Goal: Task Accomplishment & Management: Manage account settings

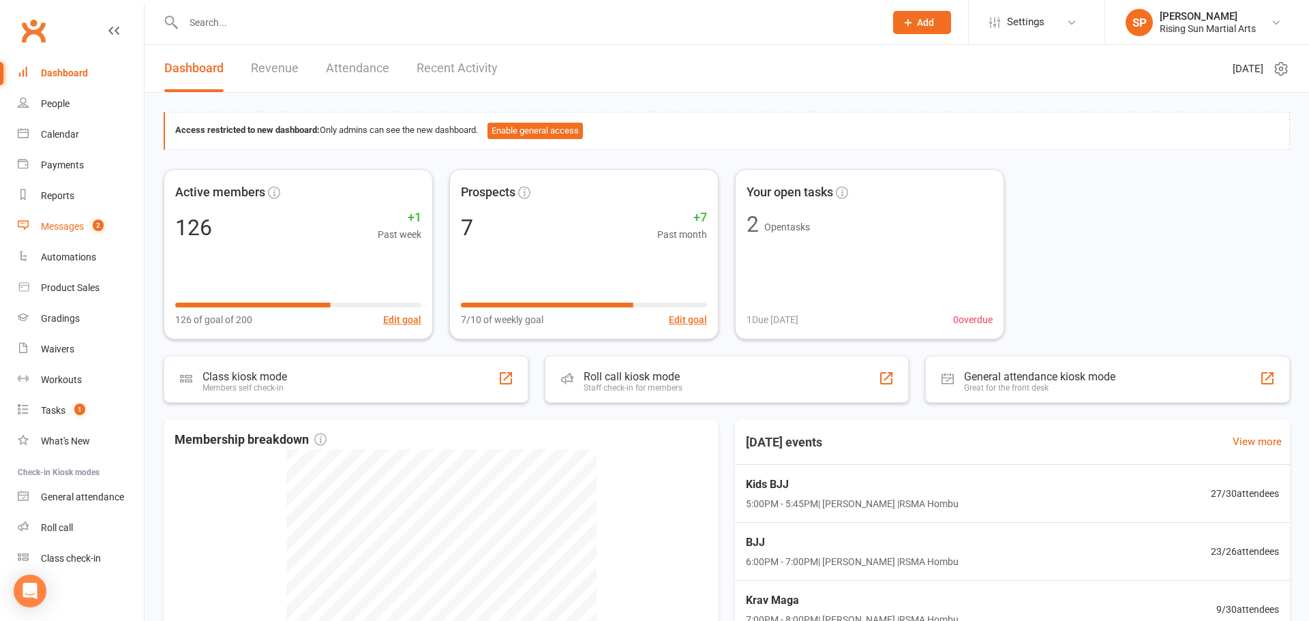
click at [64, 222] on div "Messages" at bounding box center [62, 226] width 43 height 11
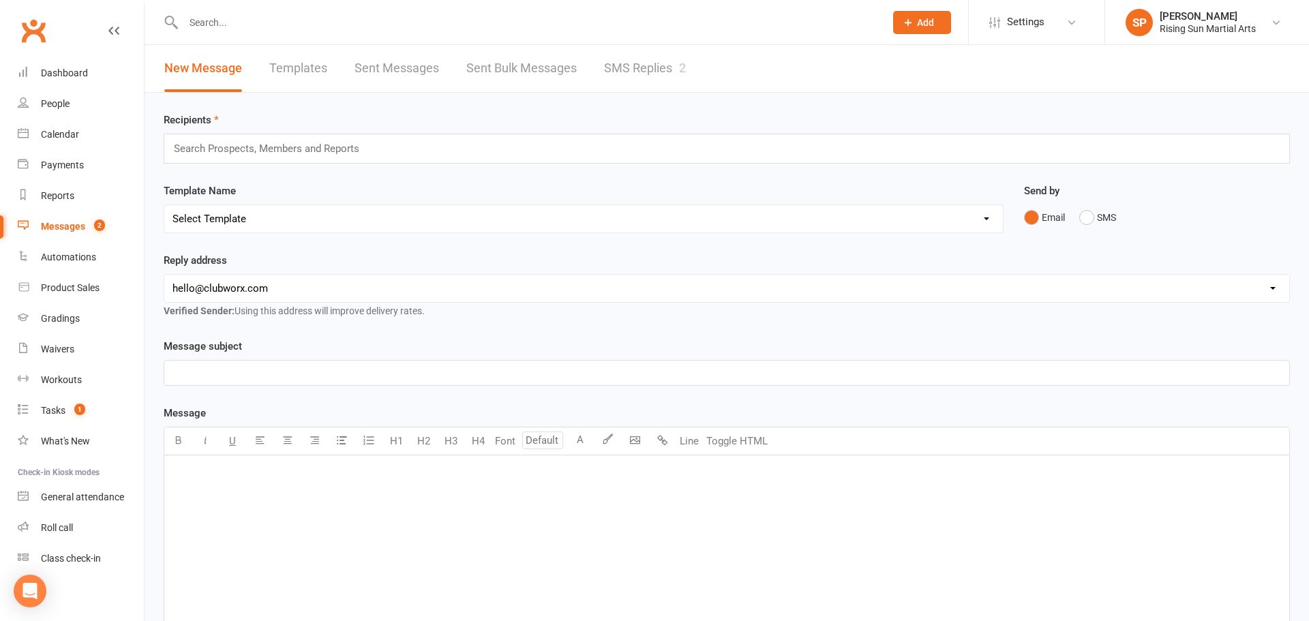
click at [649, 64] on link "SMS Replies 2" at bounding box center [645, 68] width 82 height 47
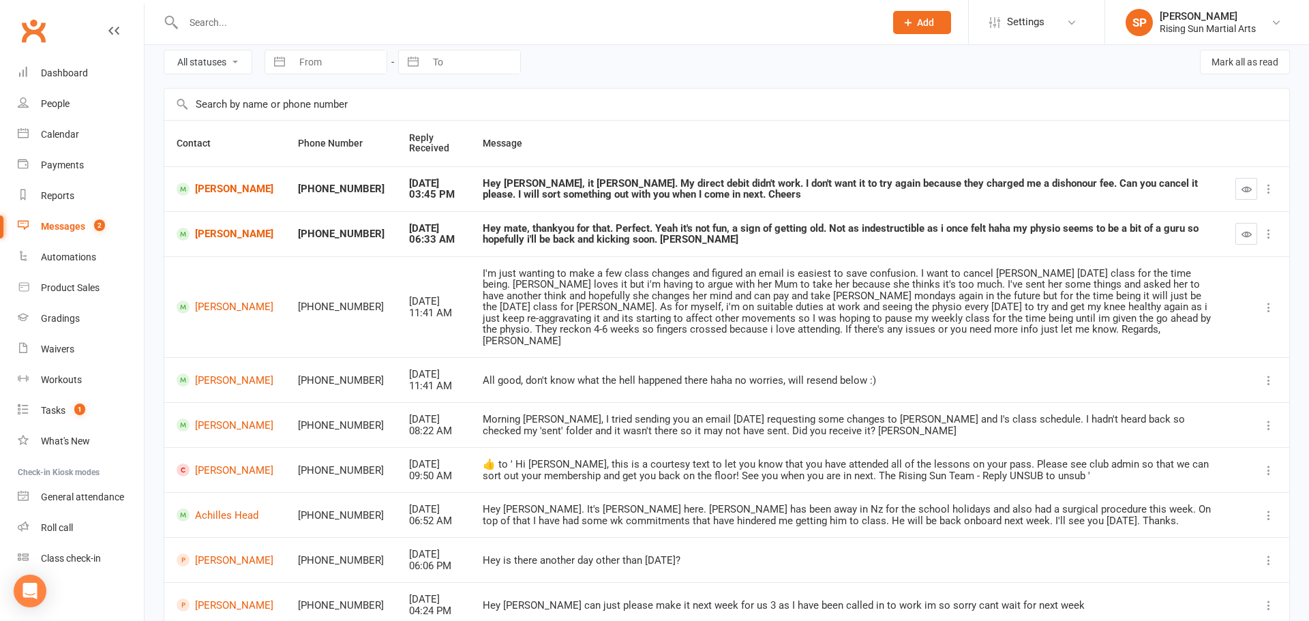
scroll to position [62, 0]
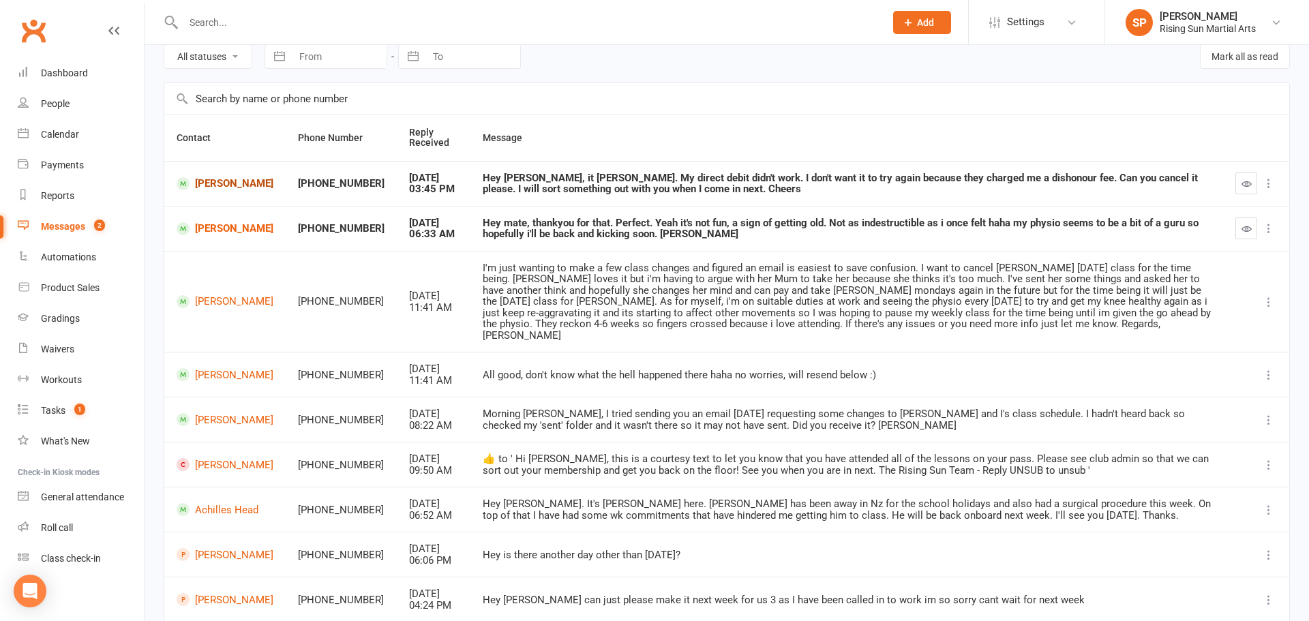
click at [218, 190] on link "[PERSON_NAME]" at bounding box center [225, 183] width 97 height 13
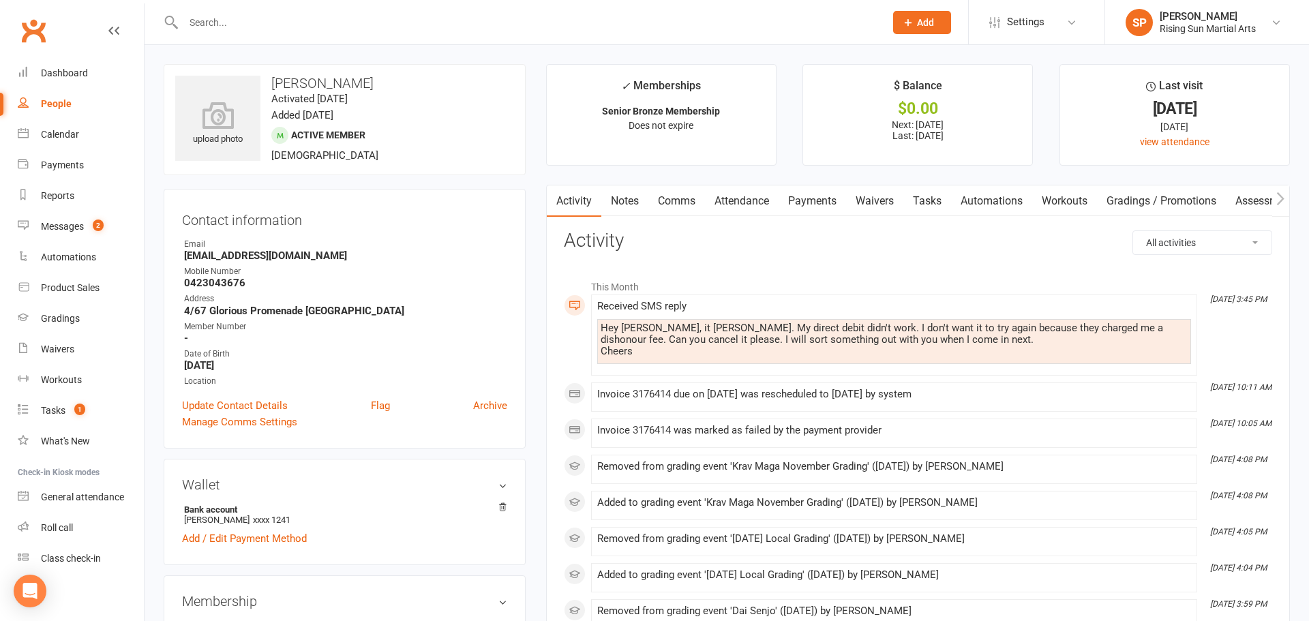
click at [801, 204] on link "Payments" at bounding box center [813, 201] width 68 height 31
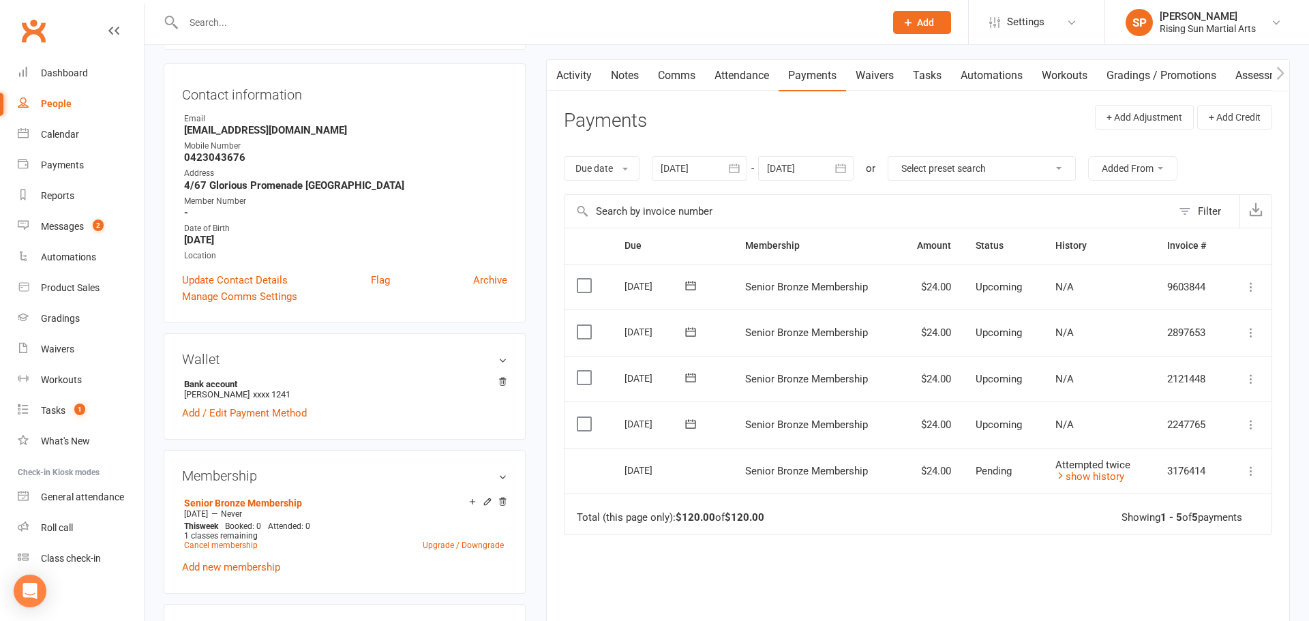
scroll to position [126, 0]
click at [1255, 471] on icon at bounding box center [1252, 471] width 14 height 14
click at [946, 464] on td "$24.00" at bounding box center [930, 470] width 65 height 46
click at [1099, 476] on link "show history" at bounding box center [1090, 476] width 69 height 12
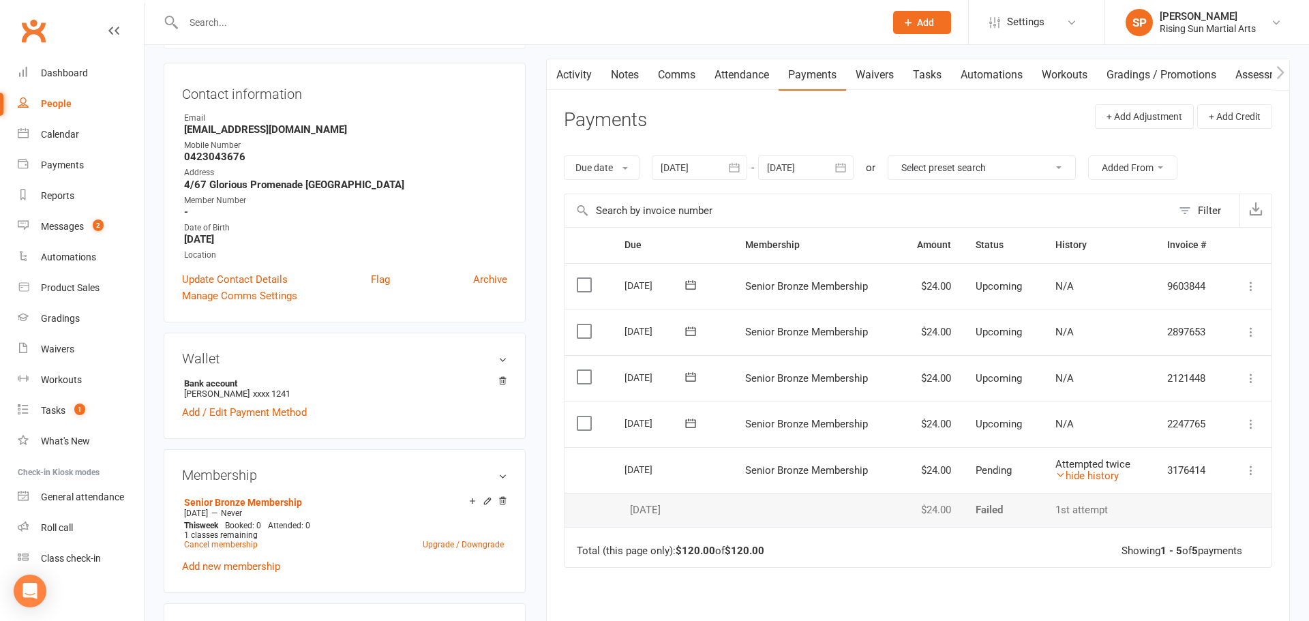
click at [1249, 474] on icon at bounding box center [1252, 471] width 14 height 14
click at [1251, 474] on icon at bounding box center [1252, 471] width 14 height 14
click at [584, 423] on label at bounding box center [586, 424] width 18 height 14
click at [584, 417] on input "checkbox" at bounding box center [581, 417] width 9 height 0
click at [586, 371] on label at bounding box center [586, 377] width 18 height 14
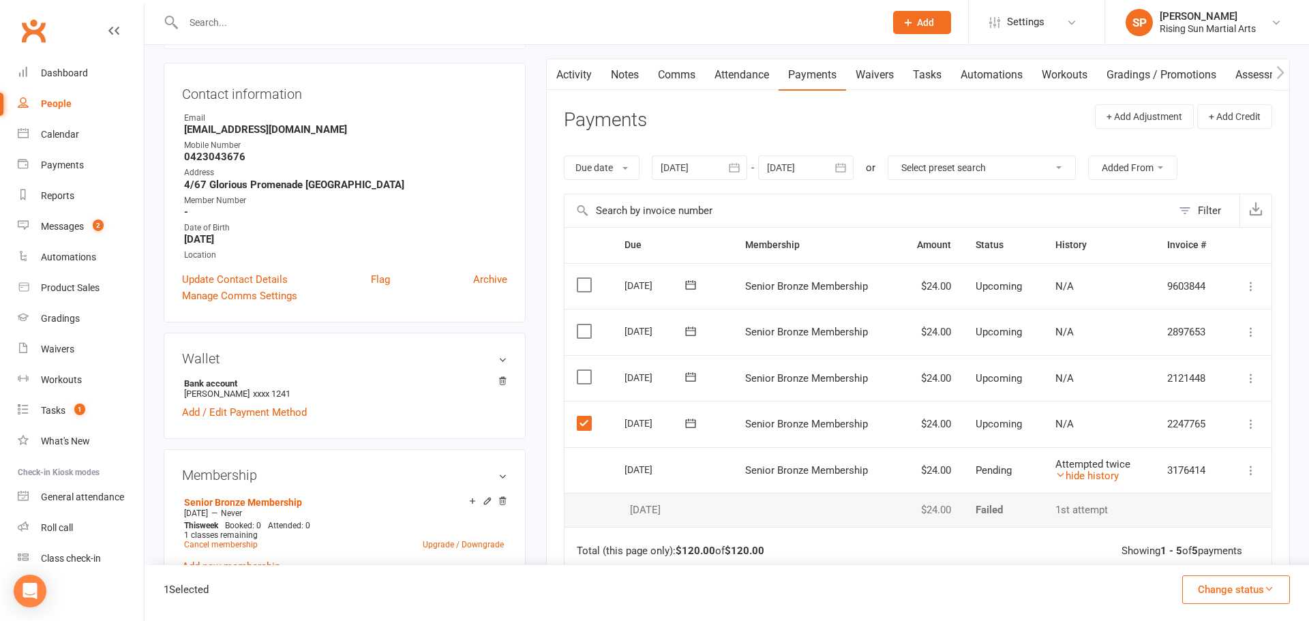
click at [586, 370] on input "checkbox" at bounding box center [581, 370] width 9 height 0
drag, startPoint x: 1254, startPoint y: 608, endPoint x: 1252, endPoint y: 599, distance: 9.0
click at [1254, 608] on div "2 Selected Change status Paid (Cash) Paid (POS) Paid (Other) Skipped" at bounding box center [727, 593] width 1165 height 56
click at [1251, 599] on button "Change status" at bounding box center [1237, 590] width 108 height 29
click at [1196, 559] on link "Skipped" at bounding box center [1222, 552] width 135 height 27
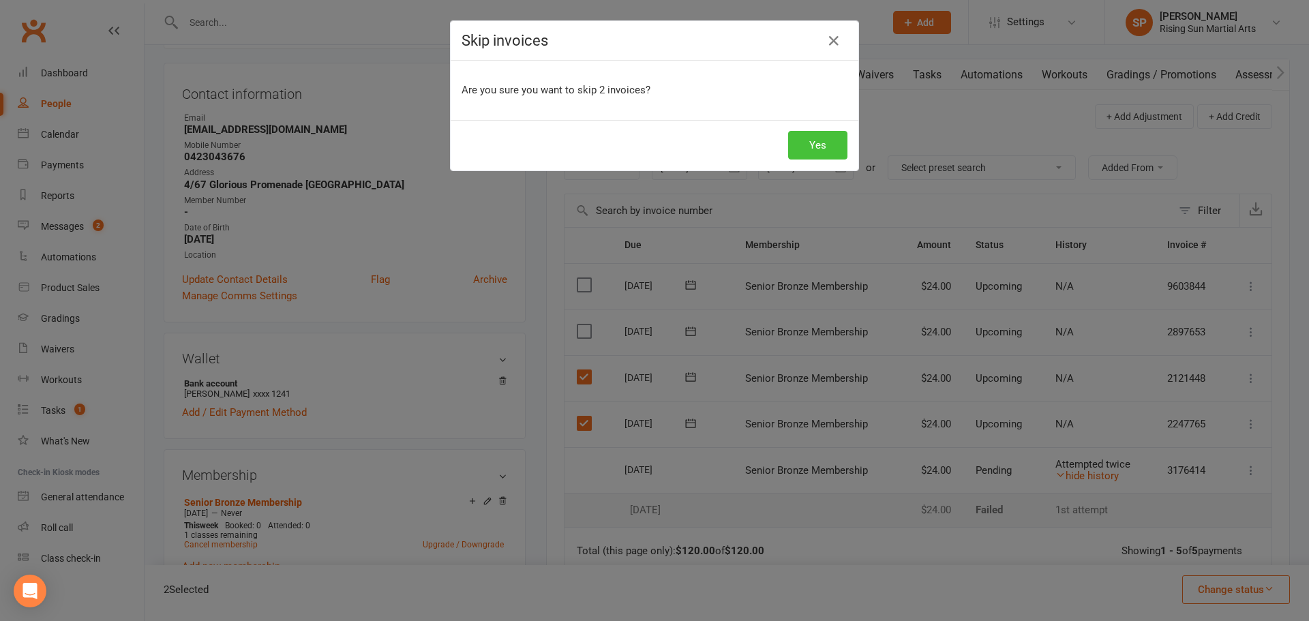
click at [812, 147] on button "Yes" at bounding box center [817, 145] width 59 height 29
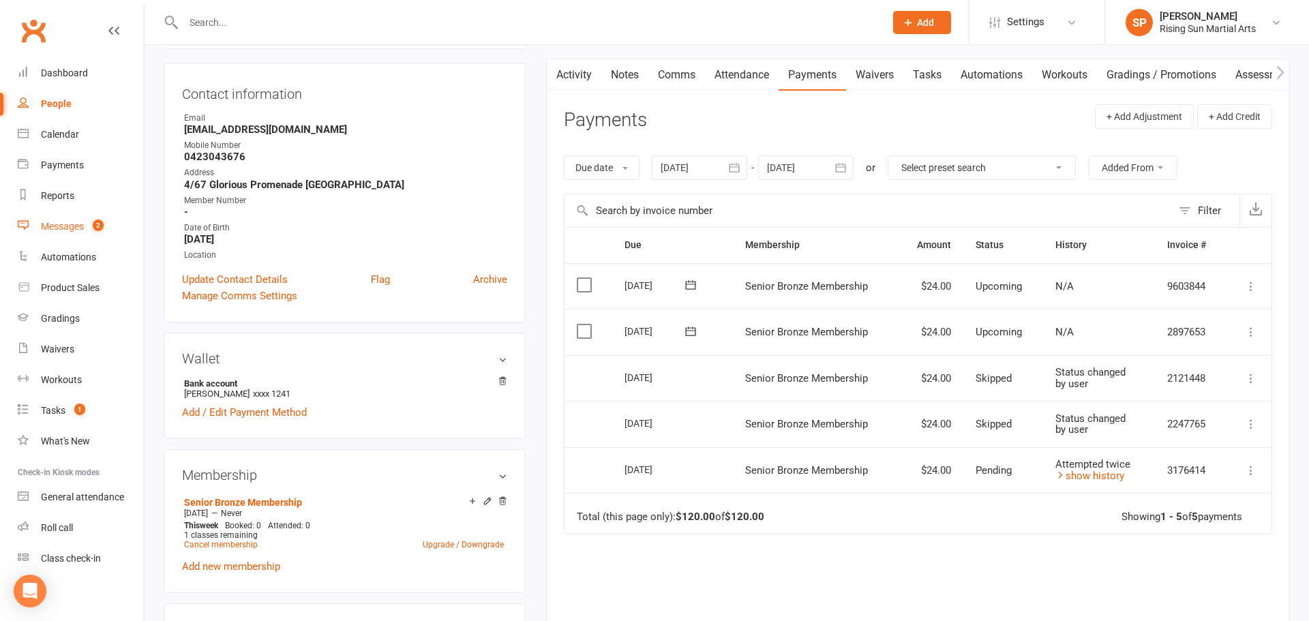
click at [78, 231] on div "Messages" at bounding box center [62, 226] width 43 height 11
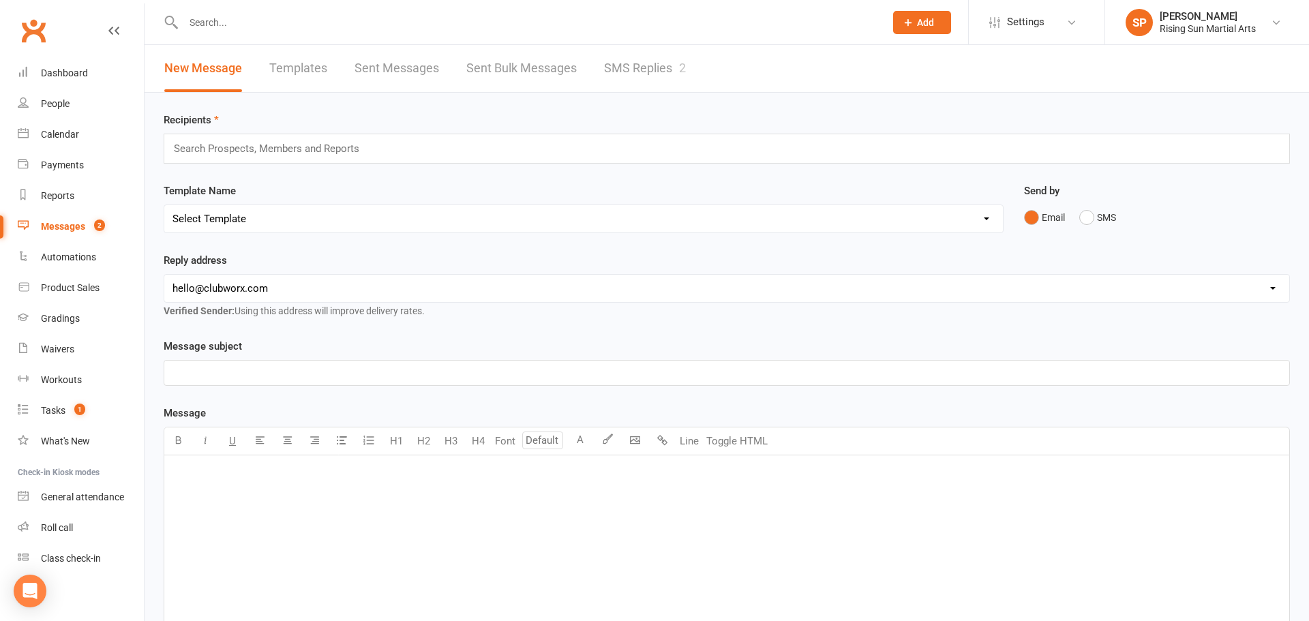
click at [628, 78] on link "SMS Replies 2" at bounding box center [645, 68] width 82 height 47
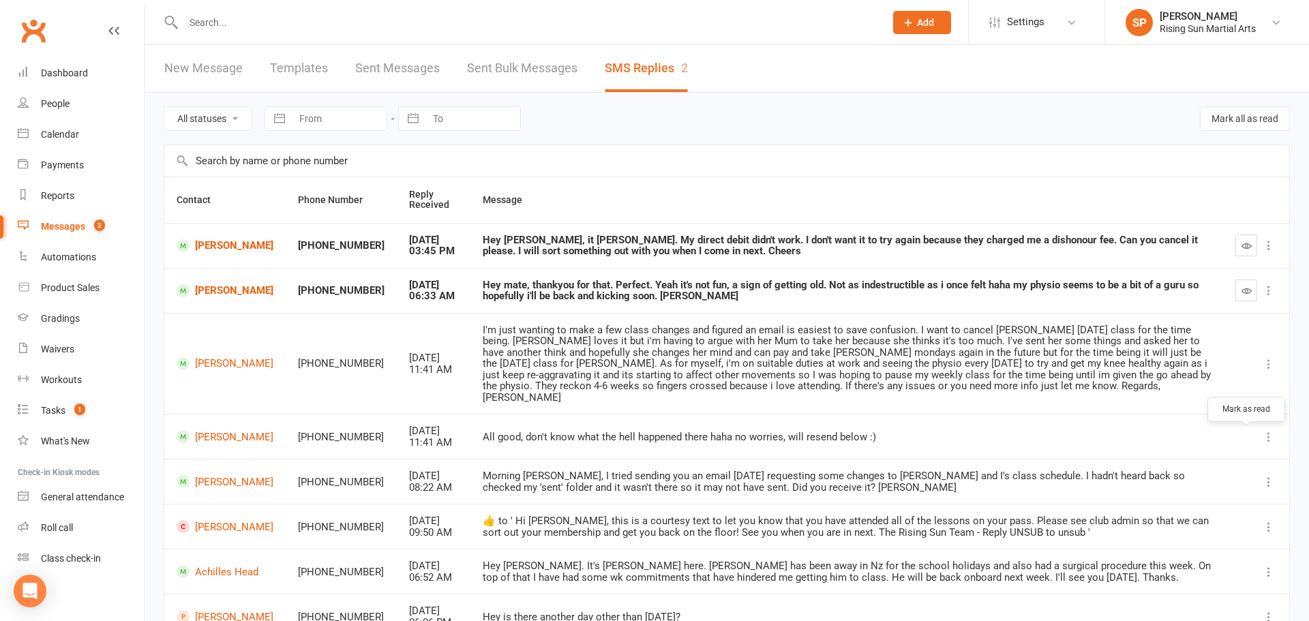
click at [1246, 296] on icon "button" at bounding box center [1247, 291] width 10 height 10
click at [1244, 251] on icon "button" at bounding box center [1247, 246] width 10 height 10
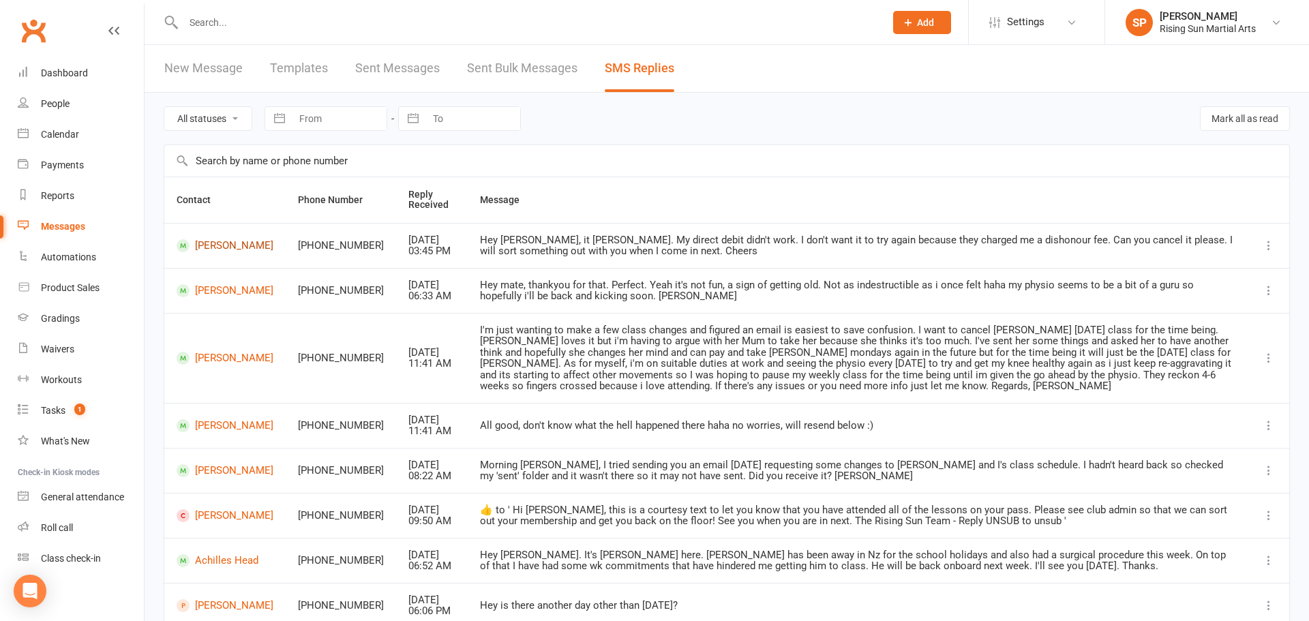
click at [215, 252] on link "[PERSON_NAME]" at bounding box center [225, 245] width 97 height 13
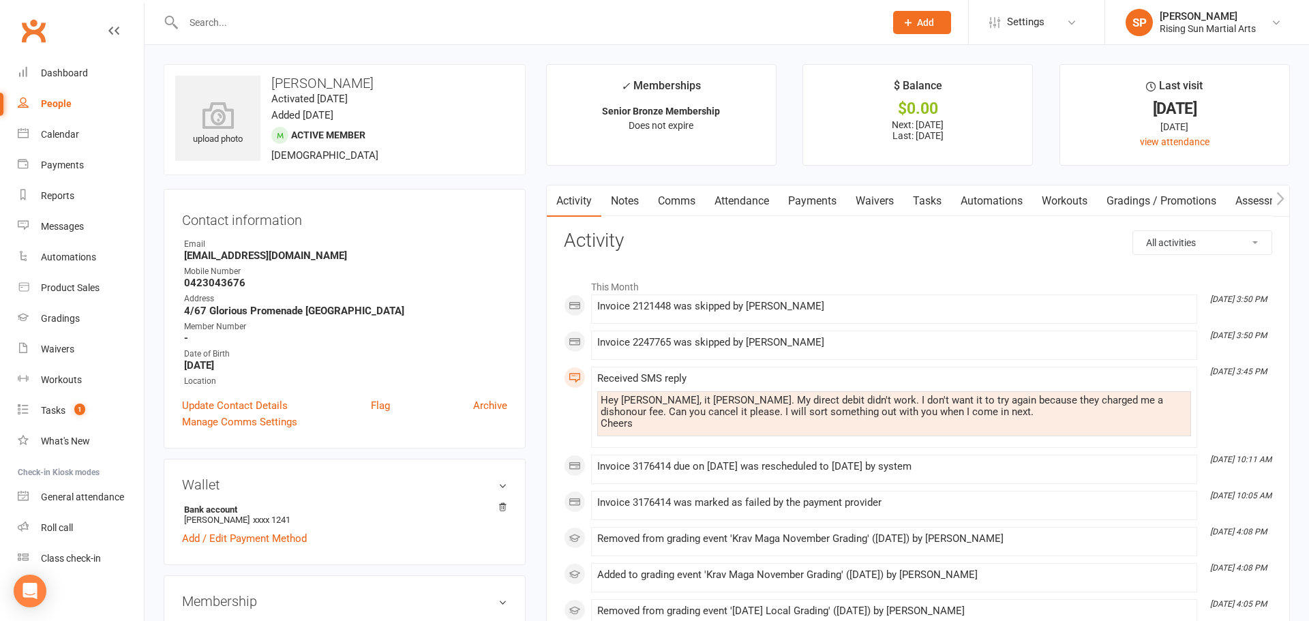
click at [667, 203] on link "Comms" at bounding box center [677, 201] width 57 height 31
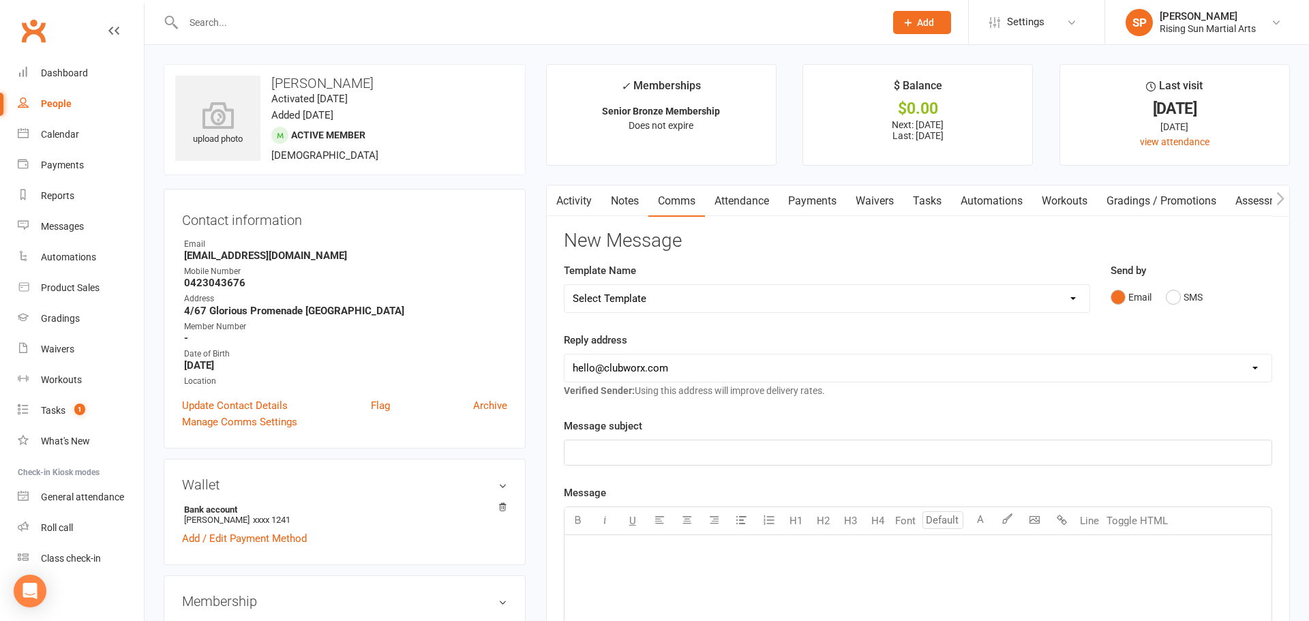
click at [1163, 298] on div "Email SMS" at bounding box center [1192, 297] width 162 height 26
click at [1168, 298] on button "SMS" at bounding box center [1184, 297] width 37 height 26
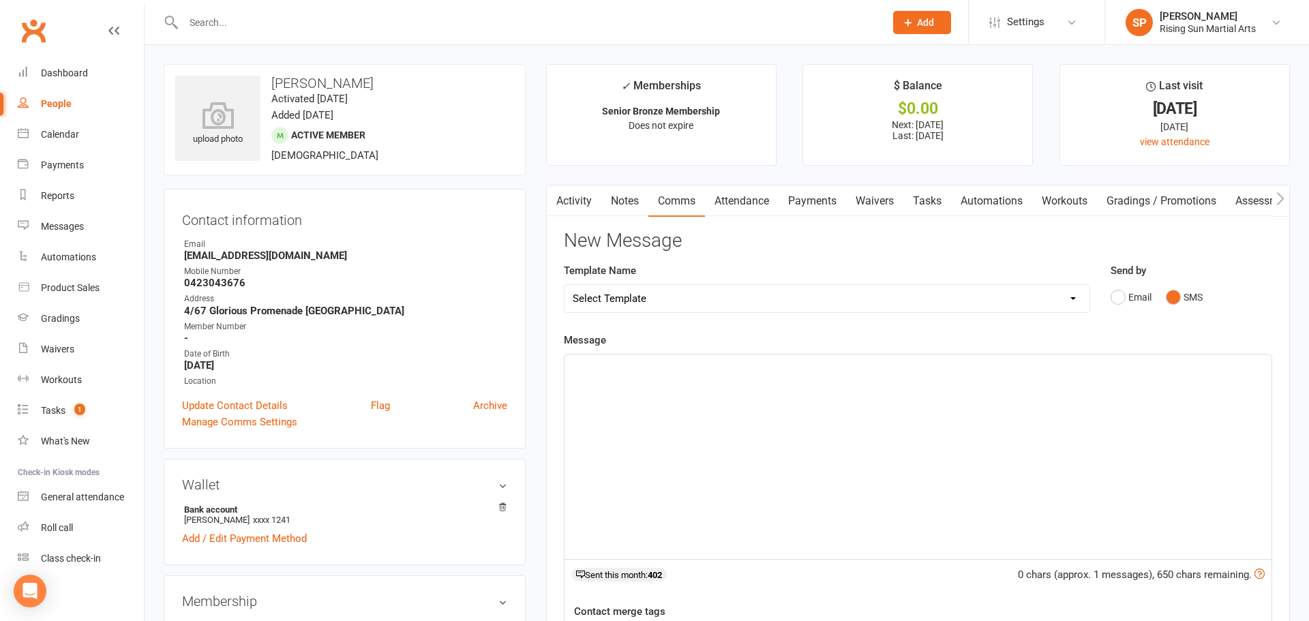
click at [775, 397] on div "﻿" at bounding box center [918, 457] width 707 height 205
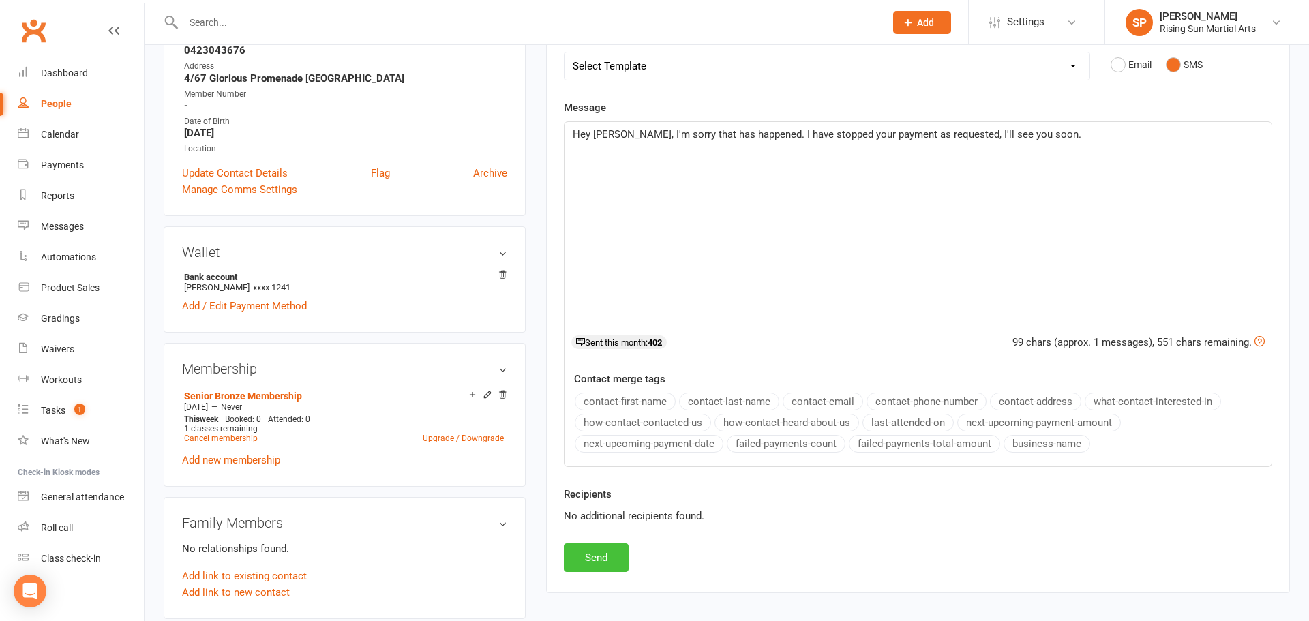
scroll to position [235, 0]
click at [601, 565] on button "Send" at bounding box center [596, 555] width 65 height 29
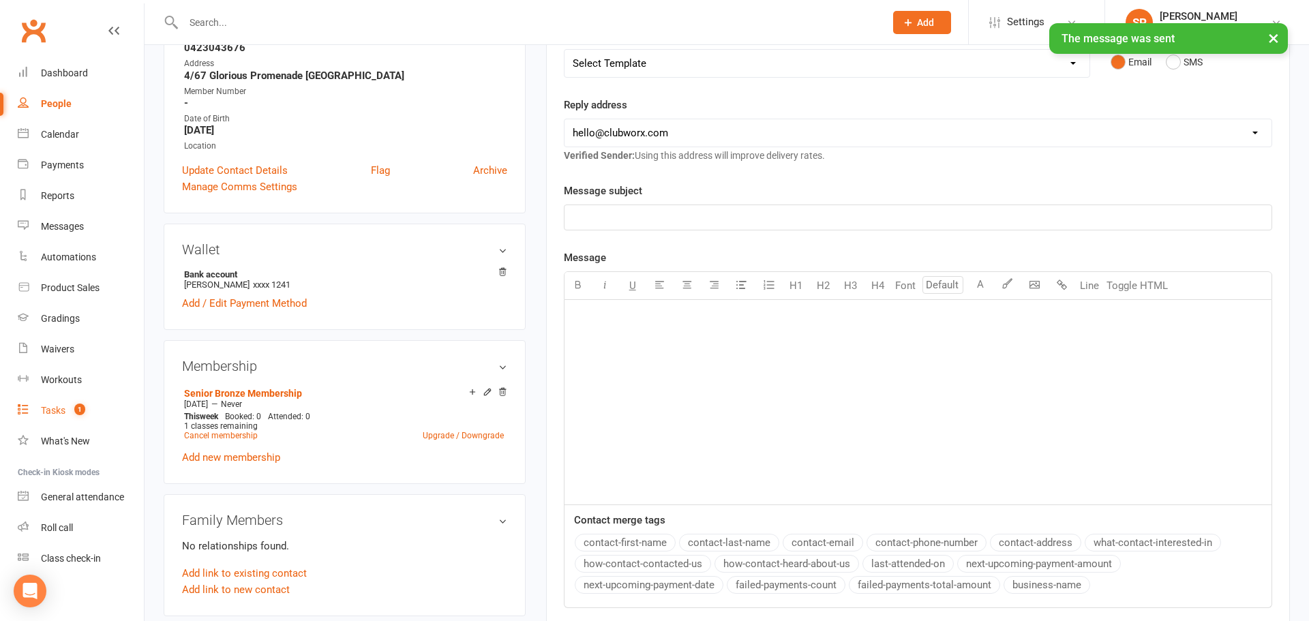
click at [53, 415] on div "Tasks" at bounding box center [53, 410] width 25 height 11
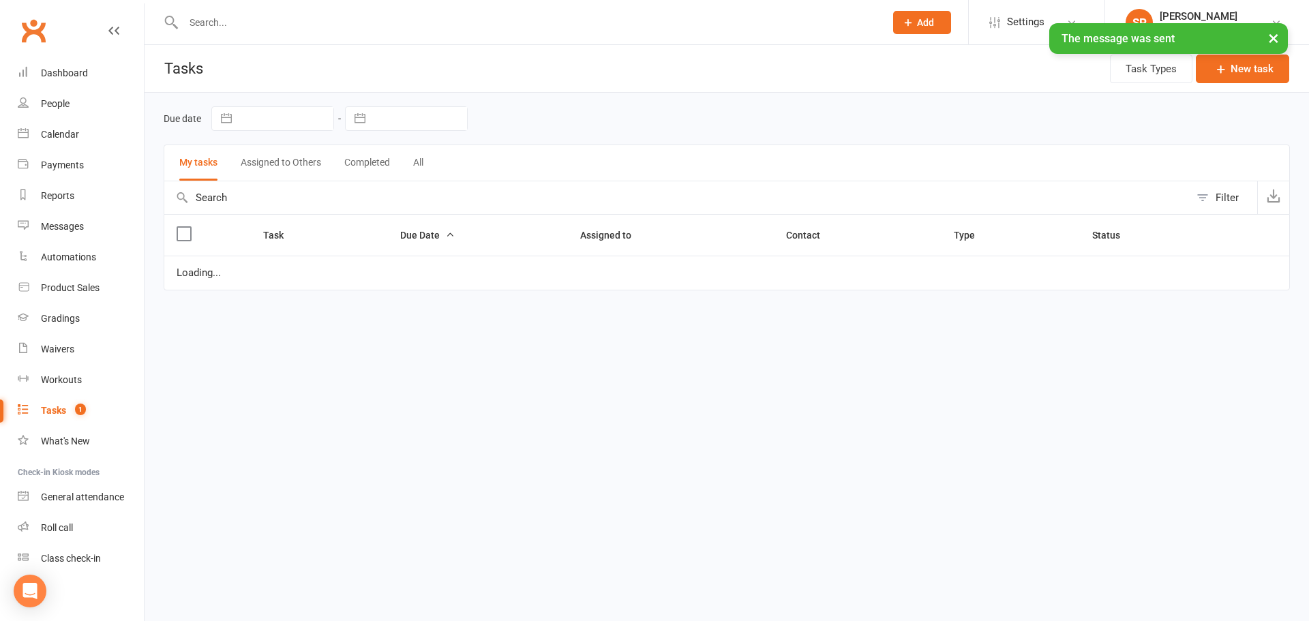
select select "waiting"
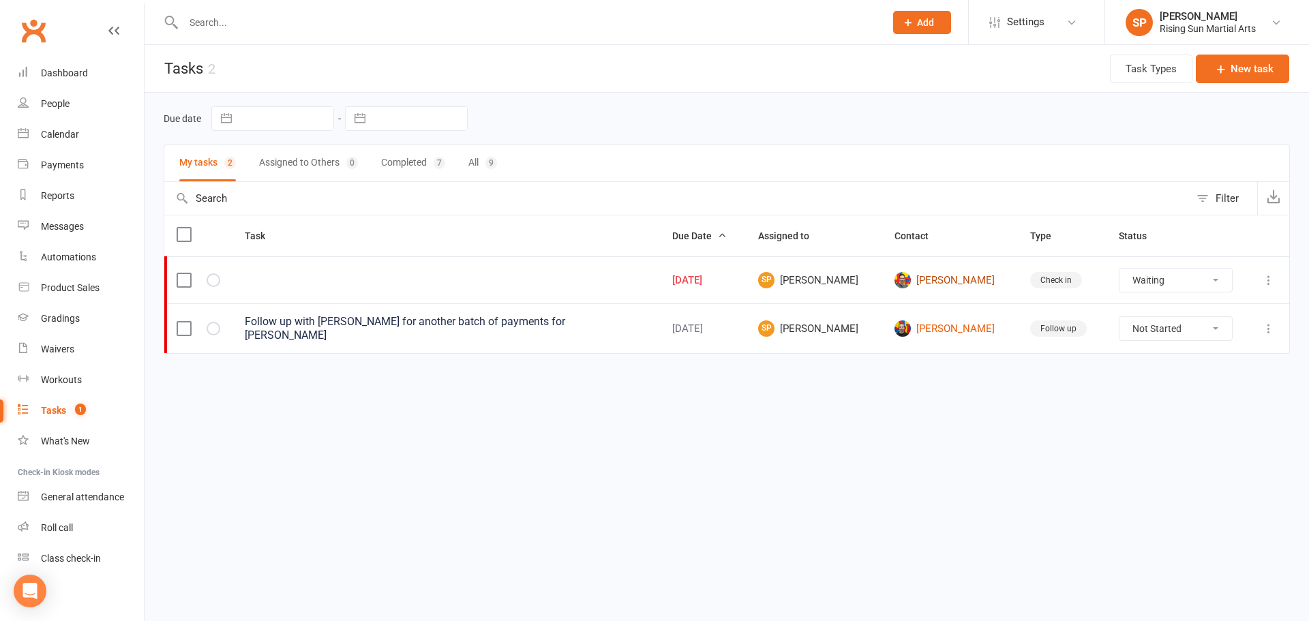
click at [929, 303] on td "[PERSON_NAME]" at bounding box center [950, 279] width 136 height 47
click at [930, 288] on link "[PERSON_NAME]" at bounding box center [950, 280] width 111 height 16
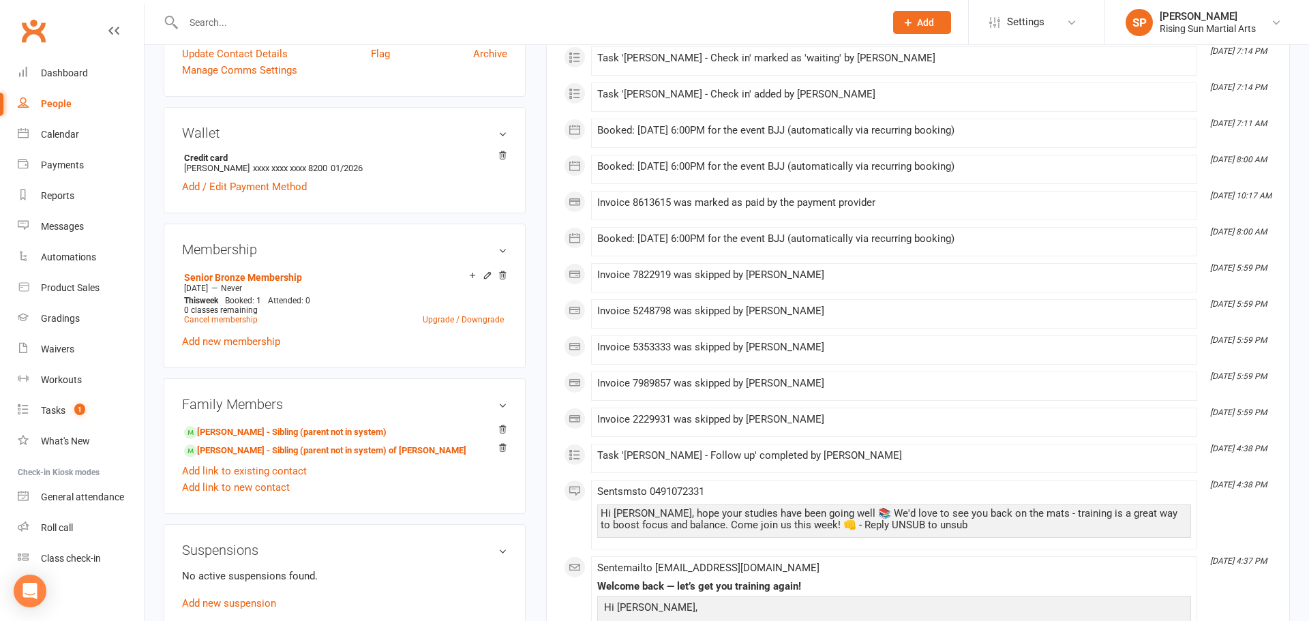
scroll to position [69, 0]
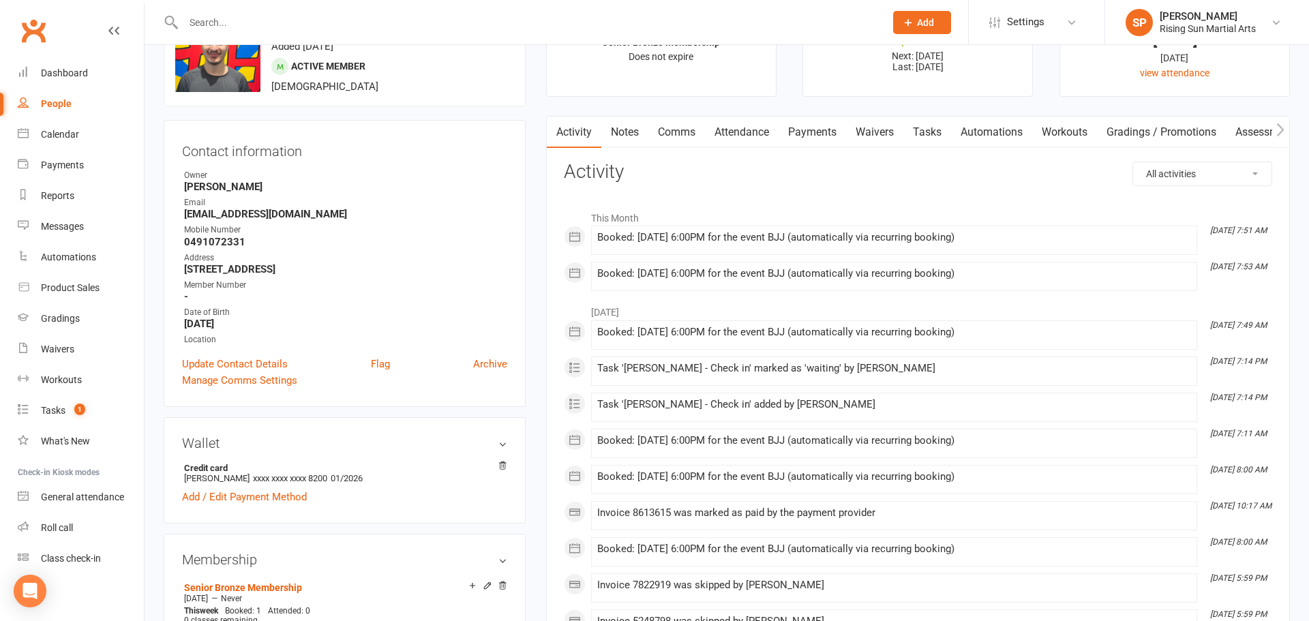
click at [823, 129] on link "Payments" at bounding box center [813, 132] width 68 height 31
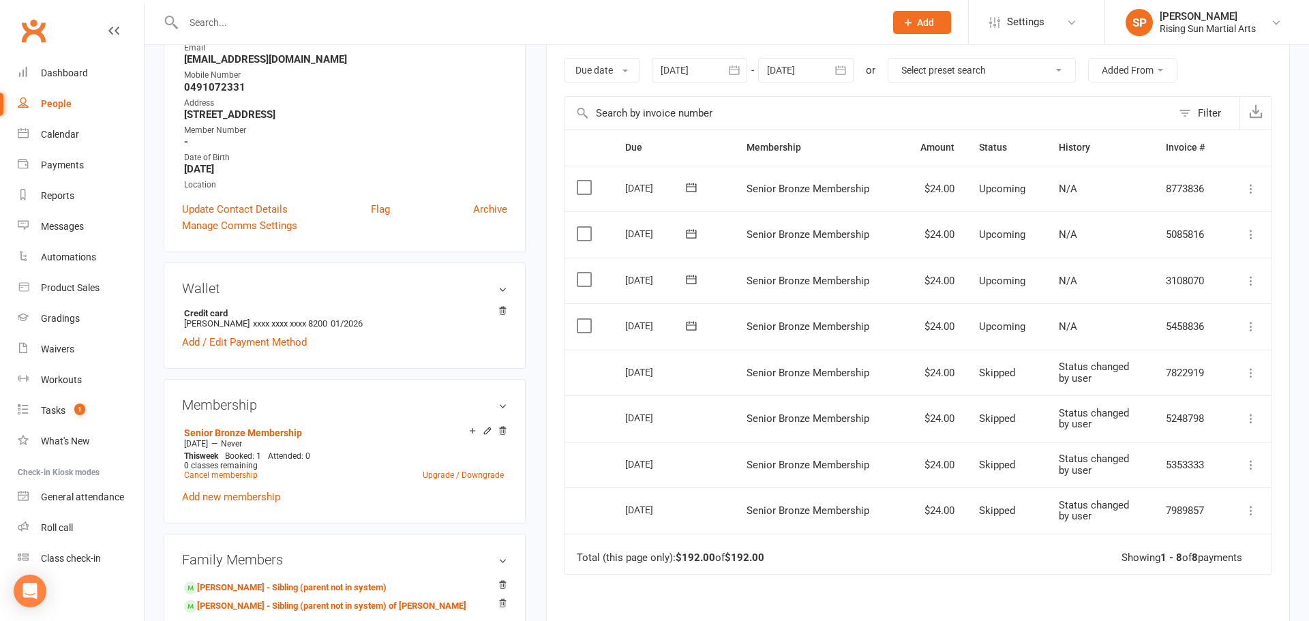
scroll to position [242, 0]
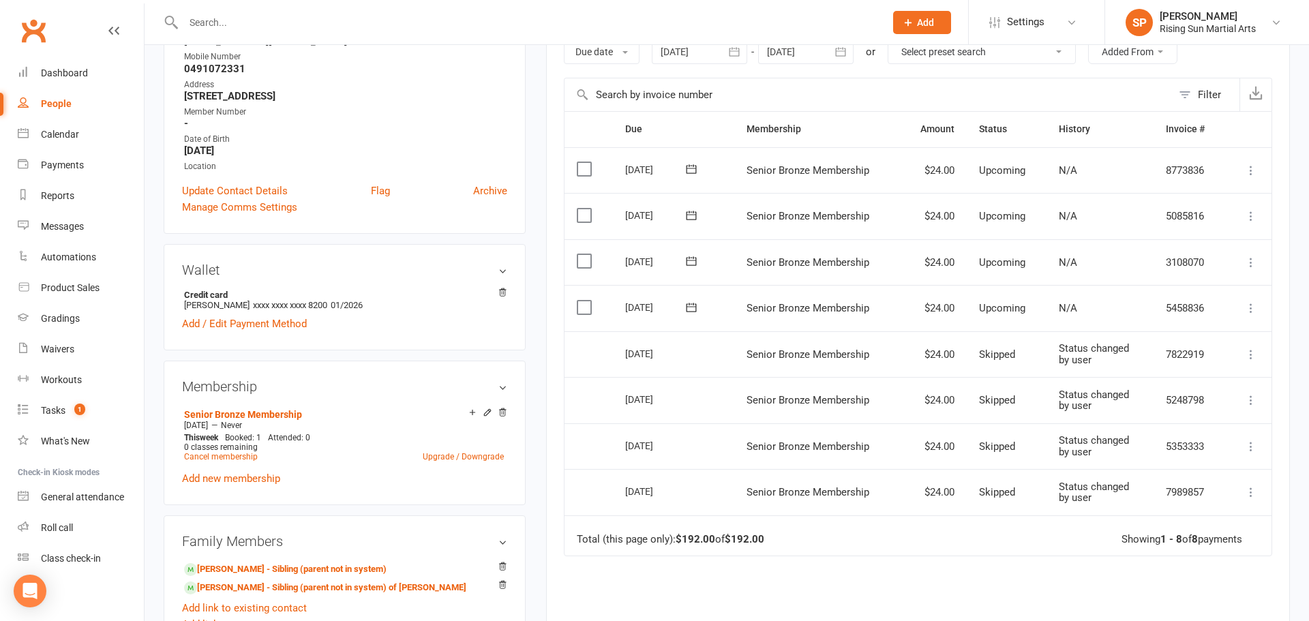
click at [585, 312] on label at bounding box center [586, 308] width 18 height 14
click at [585, 301] on input "checkbox" at bounding box center [581, 301] width 9 height 0
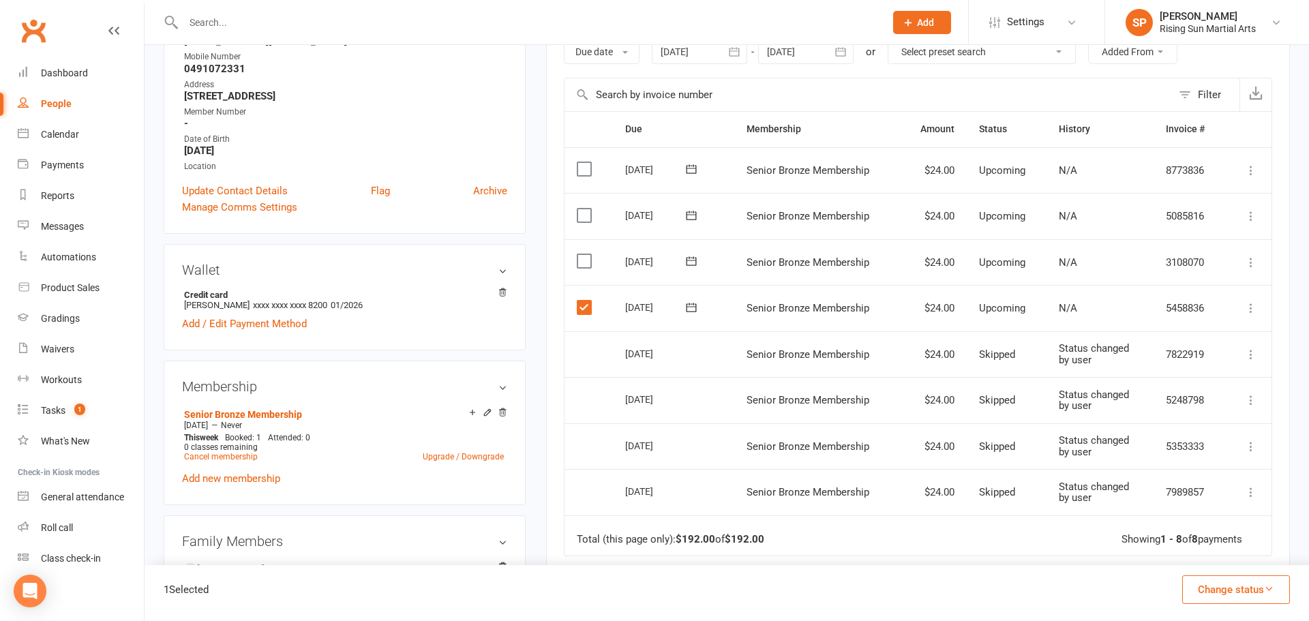
click at [1269, 593] on icon "button" at bounding box center [1269, 589] width 10 height 10
click at [1219, 555] on link "Skipped" at bounding box center [1222, 552] width 135 height 27
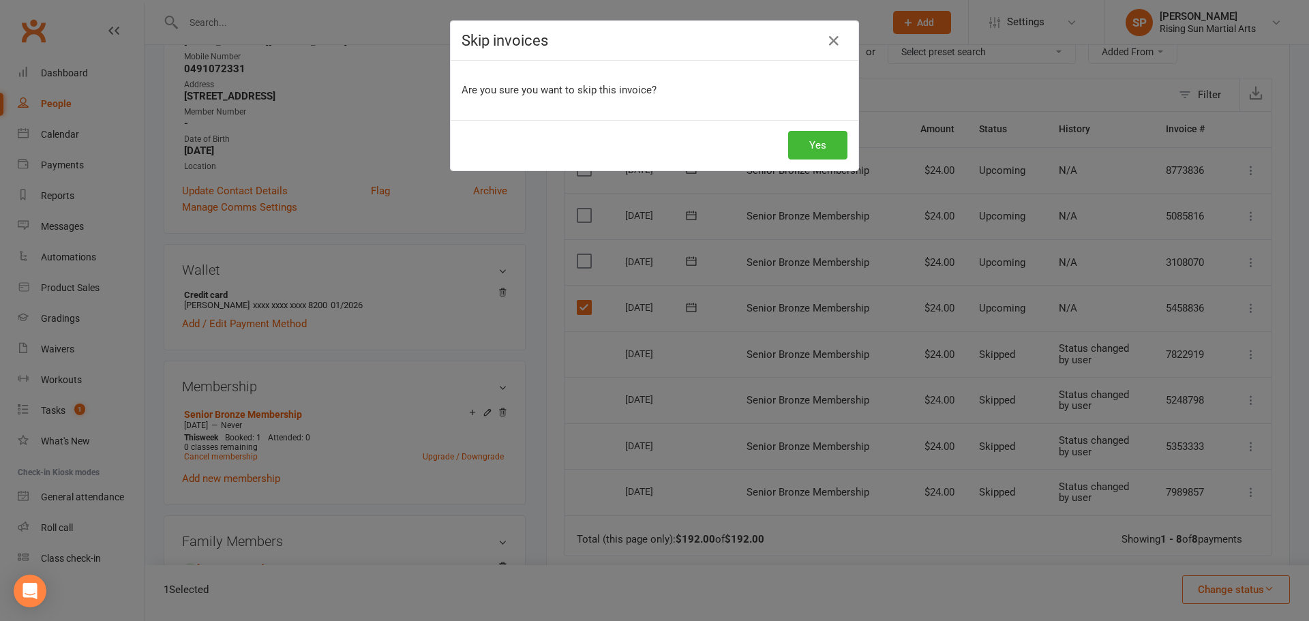
click at [850, 145] on div "Yes" at bounding box center [655, 145] width 408 height 50
click at [841, 144] on button "Yes" at bounding box center [817, 145] width 59 height 29
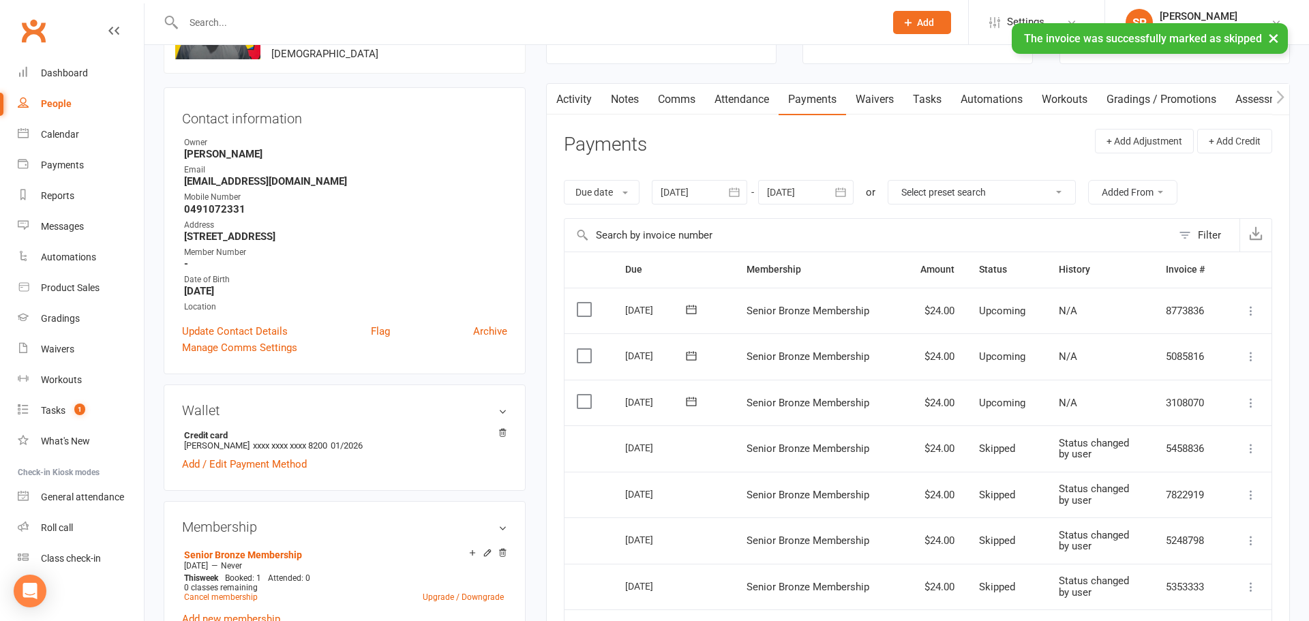
scroll to position [0, 0]
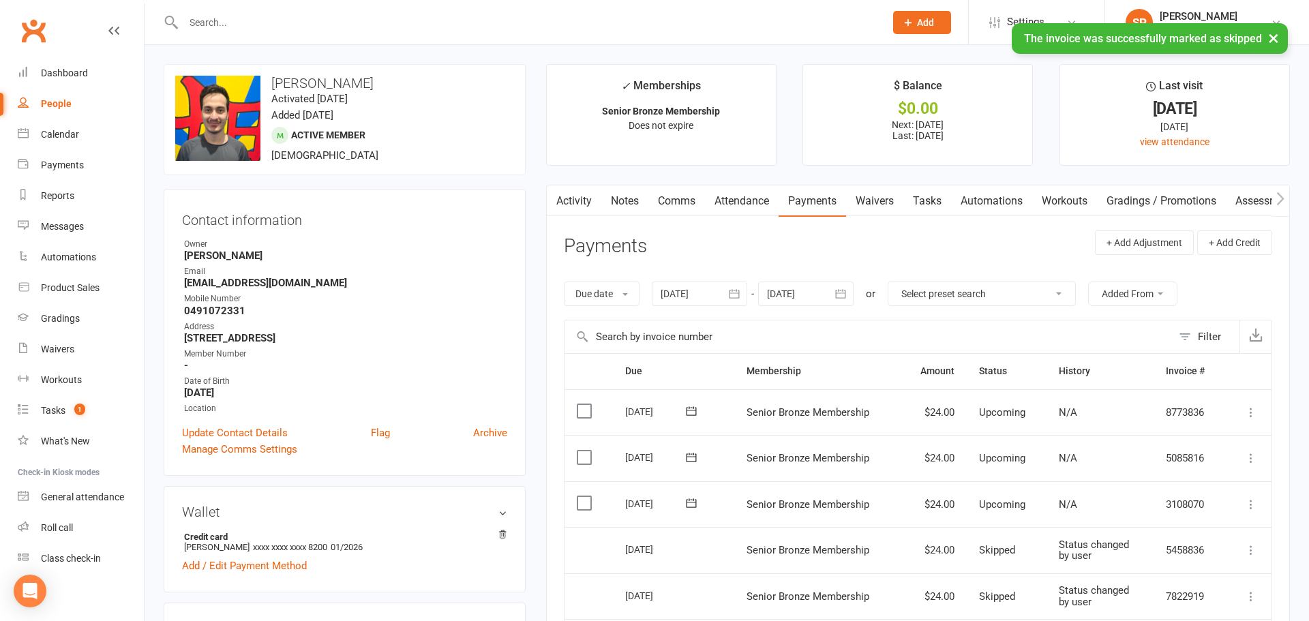
click at [62, 112] on link "People" at bounding box center [81, 104] width 126 height 31
select select "100"
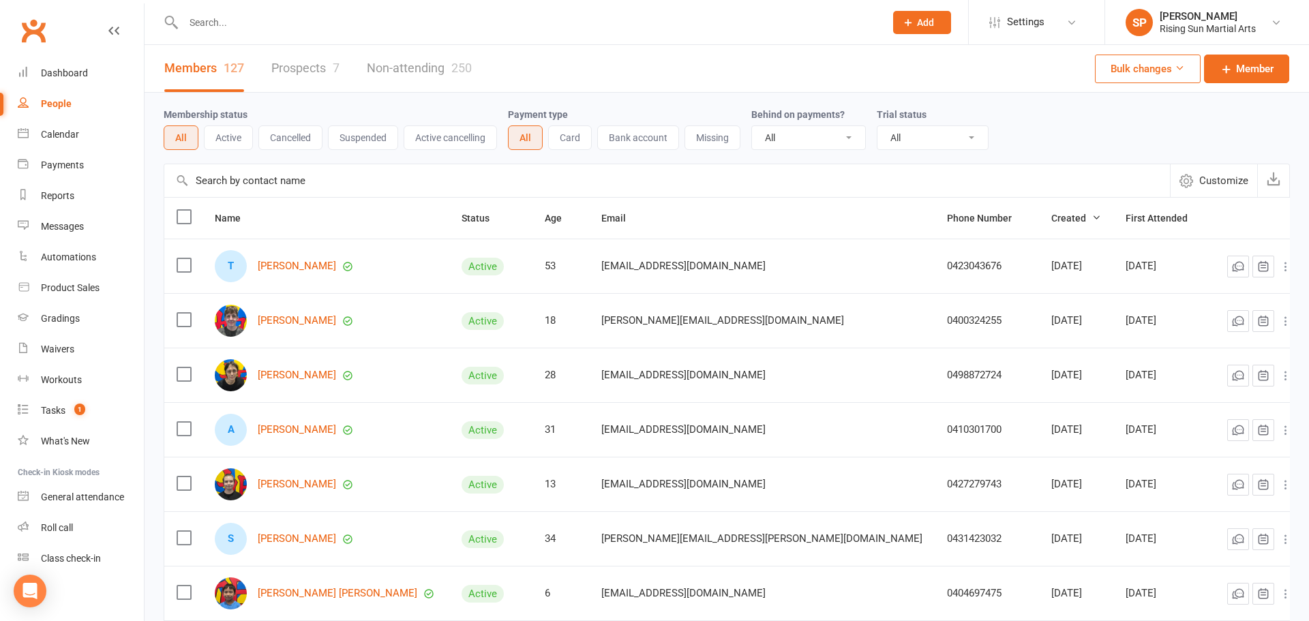
click at [228, 33] on div at bounding box center [520, 22] width 712 height 44
click at [217, 31] on input "text" at bounding box center [527, 22] width 696 height 19
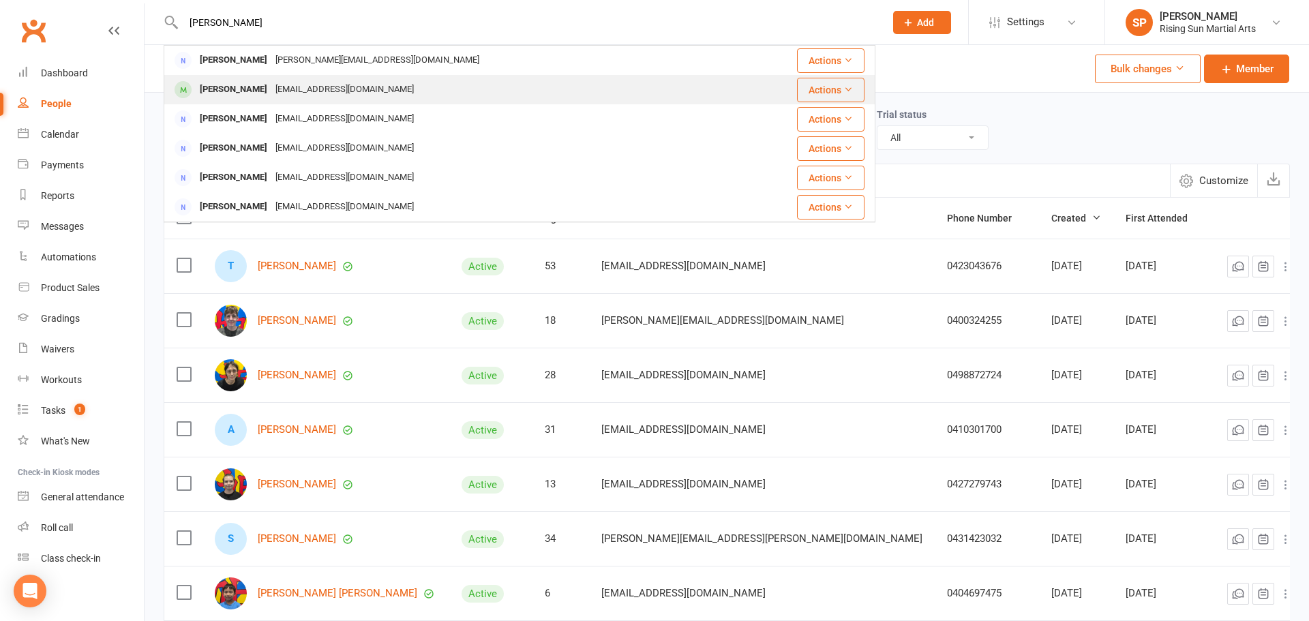
type input "[PERSON_NAME]"
click at [505, 93] on div "[PERSON_NAME] [EMAIL_ADDRESS][DOMAIN_NAME]" at bounding box center [451, 90] width 572 height 28
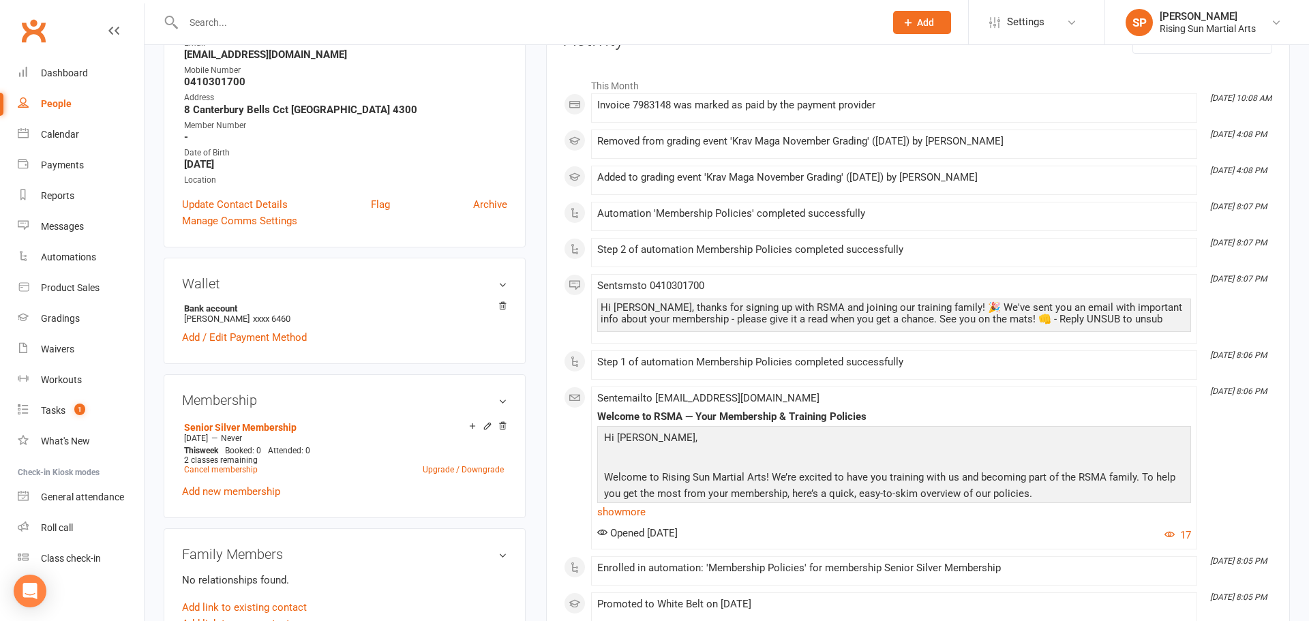
scroll to position [203, 0]
click at [237, 472] on link "Cancel membership" at bounding box center [221, 469] width 74 height 10
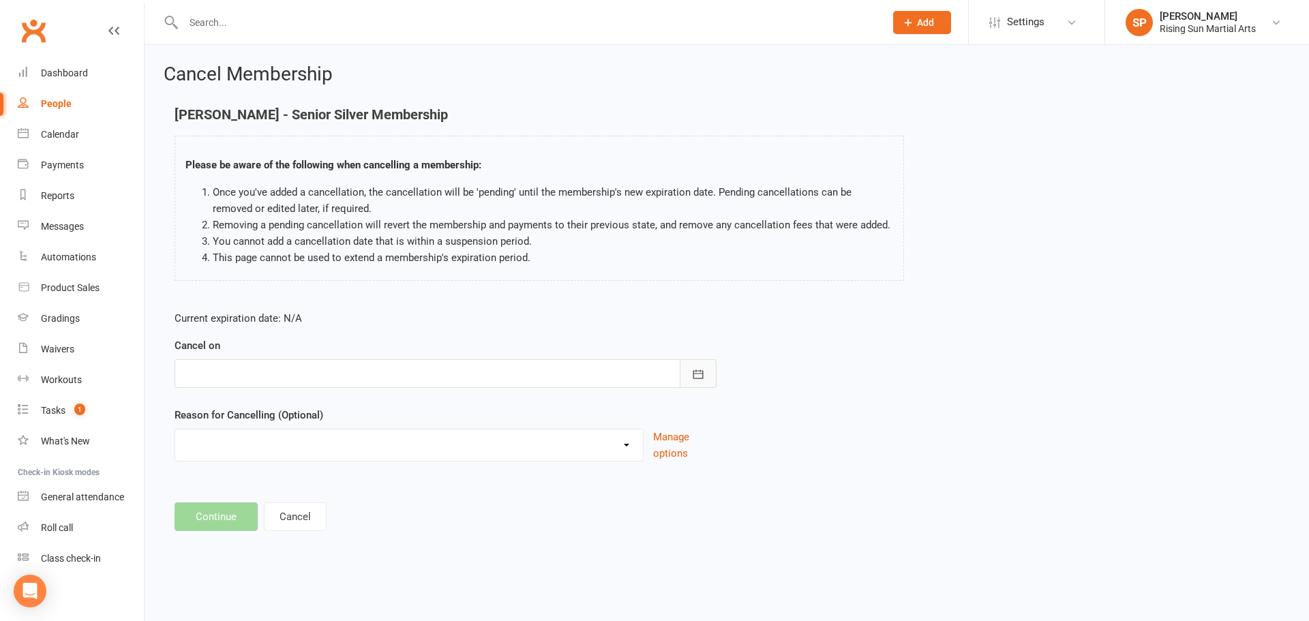
click at [709, 372] on button "button" at bounding box center [698, 373] width 37 height 29
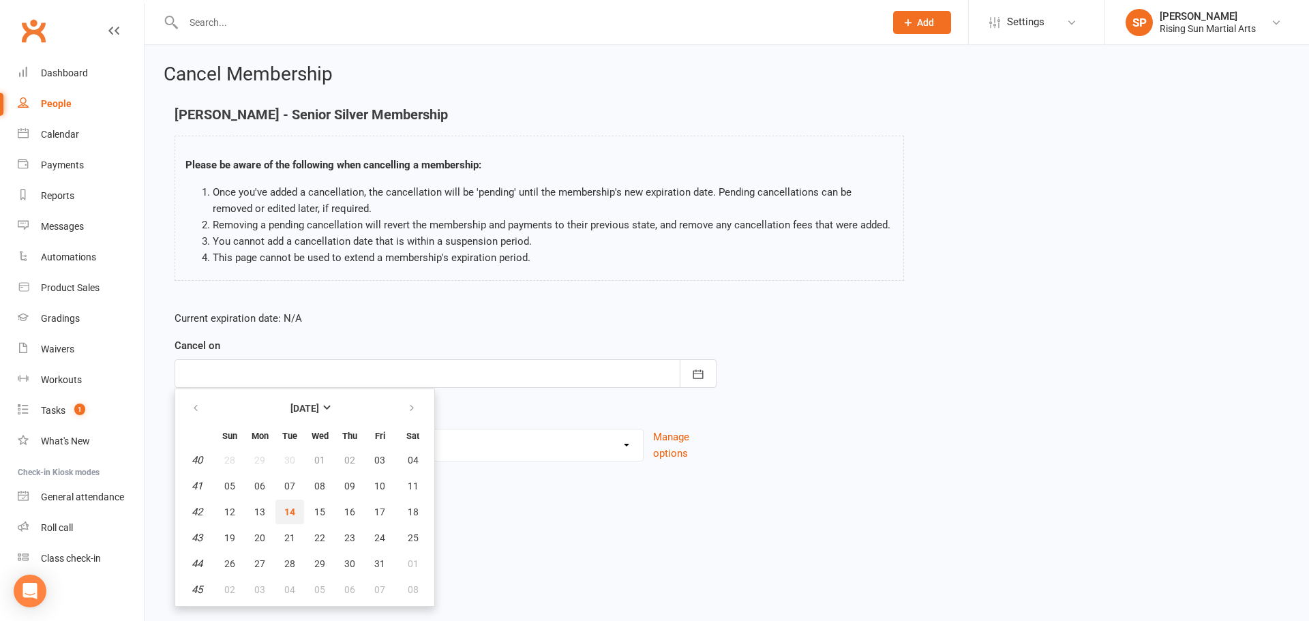
click at [293, 511] on span "14" at bounding box center [289, 512] width 11 height 11
type input "[DATE]"
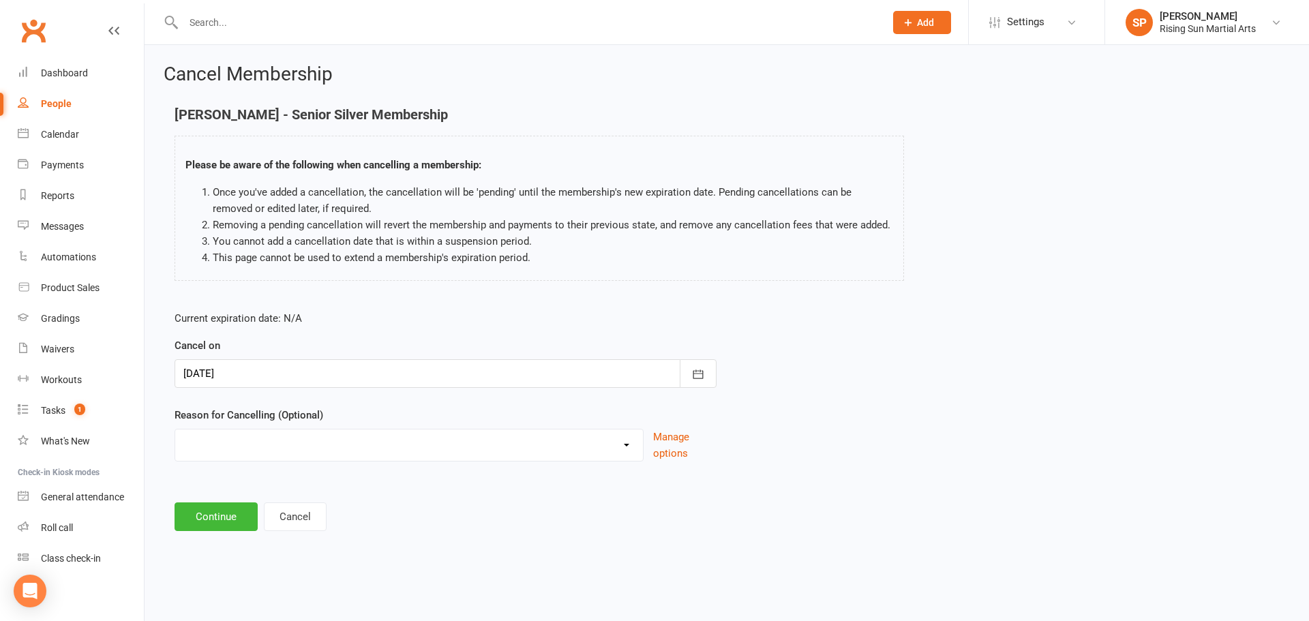
click at [295, 434] on select "Change of Lifestyle Change of Membership Change of Payment Day Holiday Injury L…" at bounding box center [409, 443] width 468 height 27
select select "5"
click at [175, 430] on select "Change of Lifestyle Change of Membership Change of Payment Day Holiday Injury L…" at bounding box center [409, 443] width 468 height 27
click at [214, 511] on button "Continue" at bounding box center [216, 517] width 83 height 29
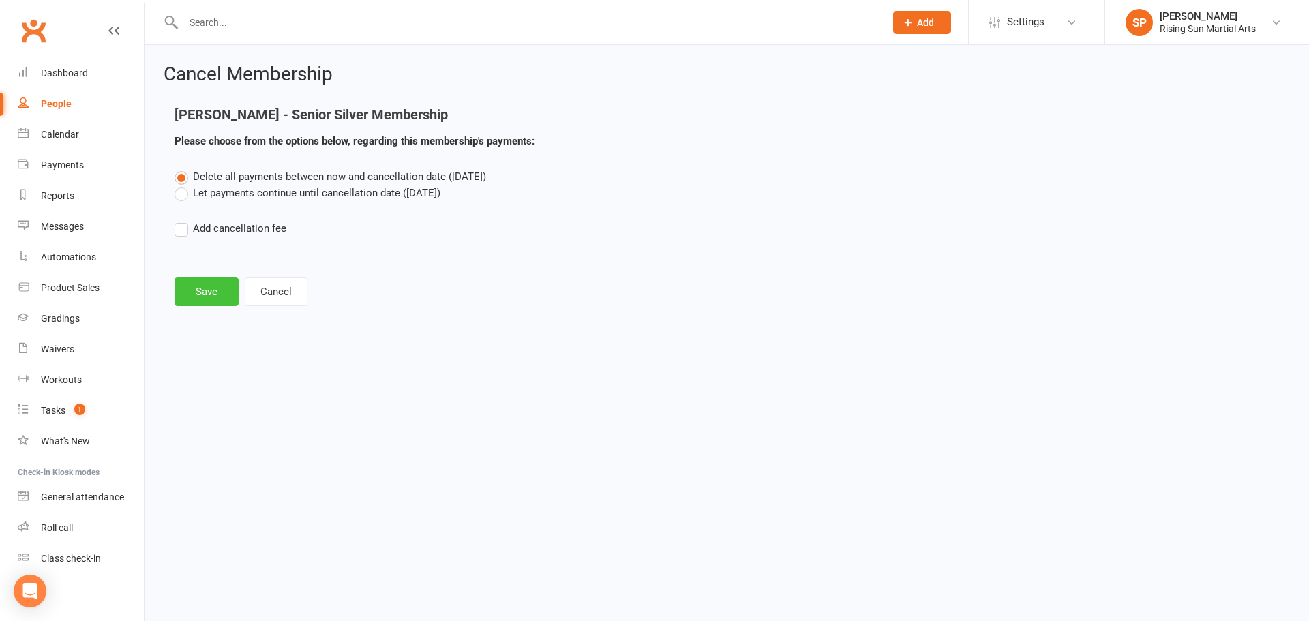
click at [205, 299] on button "Save" at bounding box center [207, 292] width 64 height 29
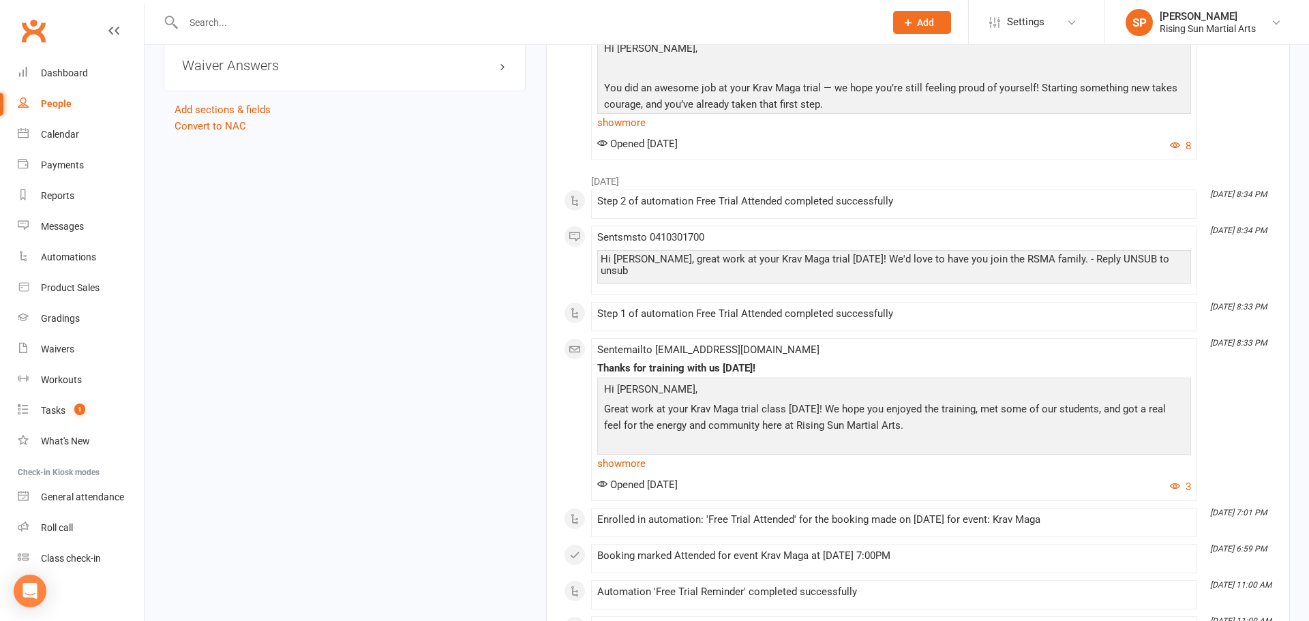
scroll to position [1080, 0]
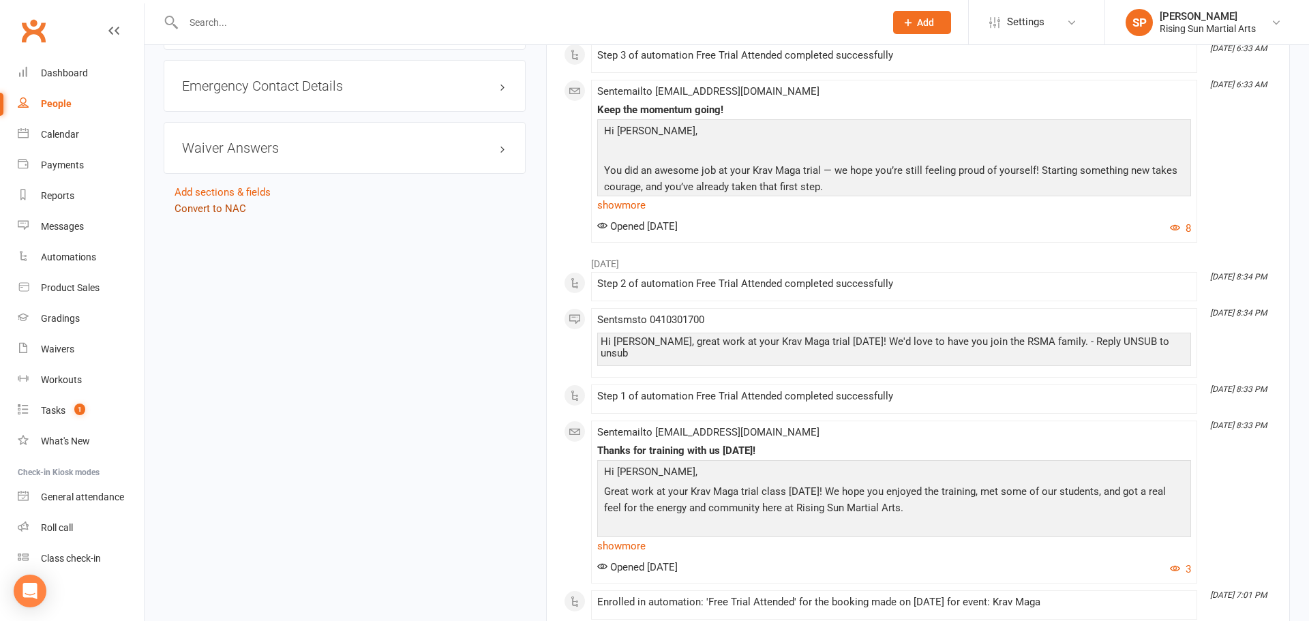
click at [220, 213] on link "Convert to NAC" at bounding box center [211, 209] width 72 height 12
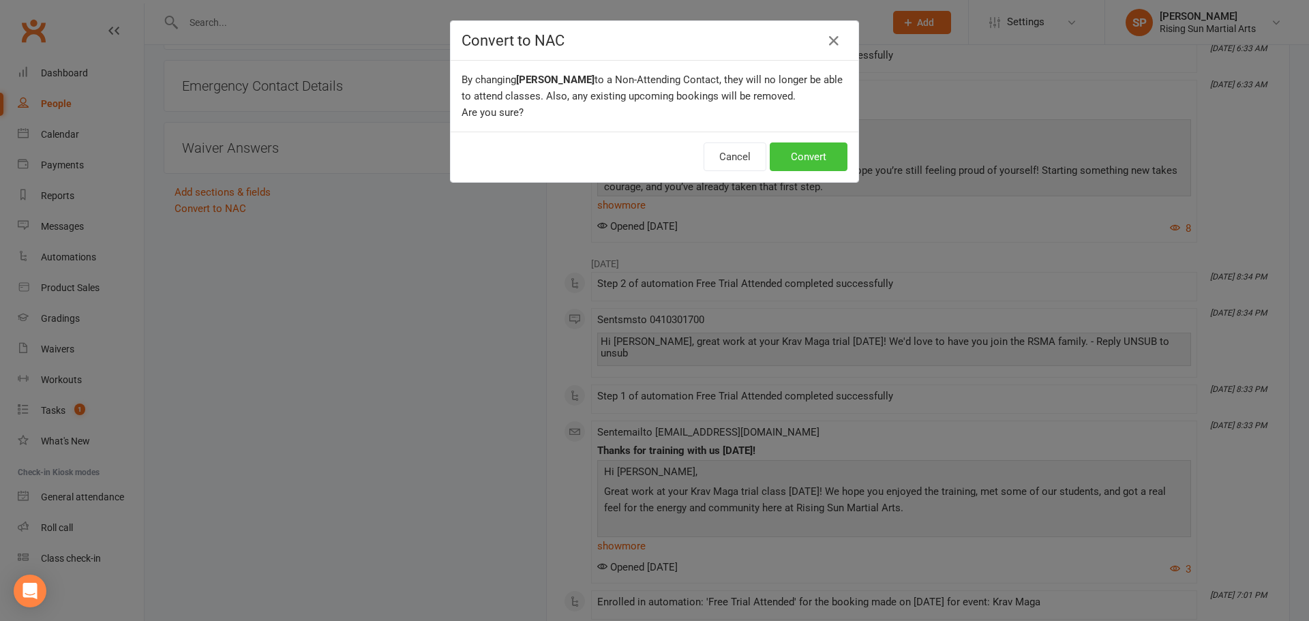
click at [791, 162] on button "Convert" at bounding box center [809, 157] width 78 height 29
